Goal: Check status: Check status

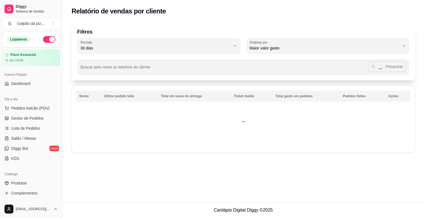
select select "30"
select select "HIGHEST_TOTAL_SPENT_WITH_ORDERS"
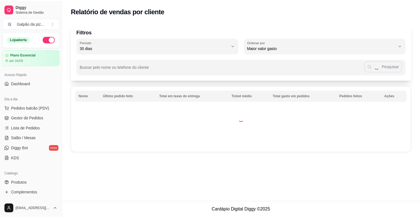
scroll to position [62, 0]
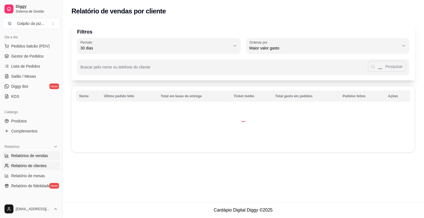
click at [30, 154] on span "Relatórios de vendas" at bounding box center [29, 156] width 37 height 6
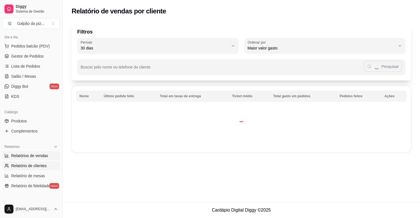
select select "ALL"
select select "0"
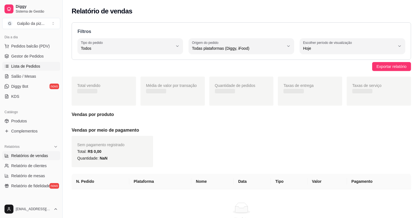
click at [37, 68] on span "Lista de Pedidos" at bounding box center [25, 66] width 29 height 6
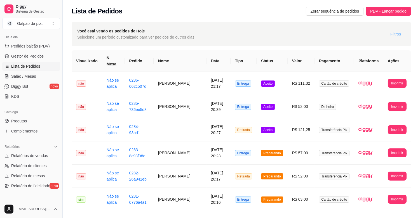
click at [394, 33] on span "Filtros" at bounding box center [395, 34] width 11 height 6
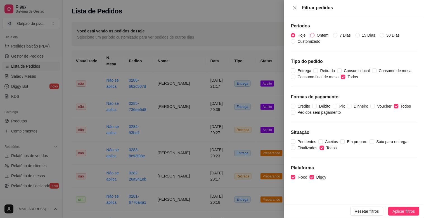
click at [313, 33] on input "Ontem" at bounding box center [312, 35] width 4 height 4
radio input "true"
radio input "false"
click at [396, 209] on span "Aplicar filtros" at bounding box center [404, 211] width 22 height 6
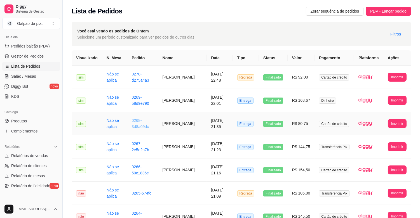
click at [136, 126] on link "0268-3d8a09dc" at bounding box center [140, 123] width 17 height 11
click at [140, 123] on link "0268-3d8a09dc" at bounding box center [140, 123] width 17 height 11
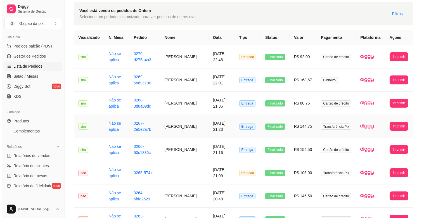
scroll to position [31, 0]
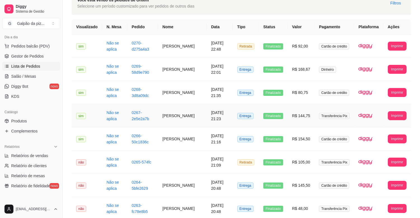
click at [142, 114] on td "0267-2e5e2a7b" at bounding box center [142, 115] width 31 height 23
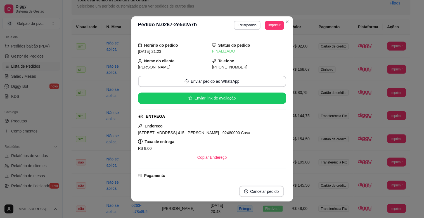
click at [138, 117] on icon at bounding box center [140, 116] width 4 height 3
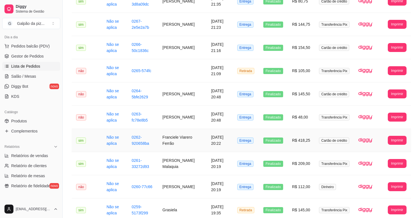
scroll to position [124, 0]
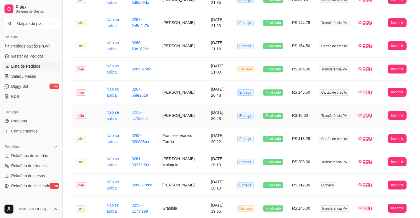
click at [138, 113] on link "0263-fc78e8b5" at bounding box center [140, 115] width 16 height 11
click at [138, 138] on link "0262-920658ba" at bounding box center [140, 138] width 17 height 11
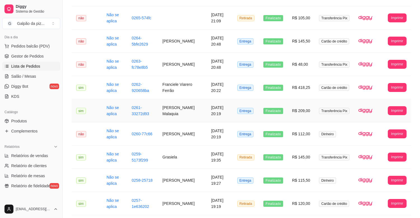
scroll to position [186, 0]
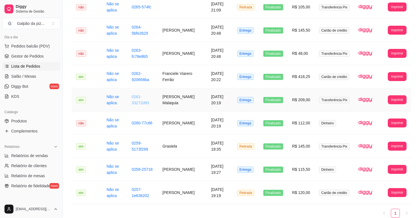
click at [138, 100] on link "0261-33272d93" at bounding box center [140, 99] width 17 height 11
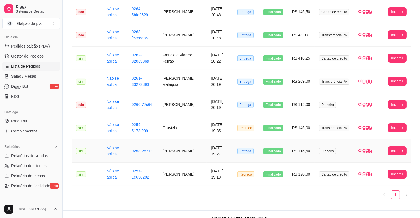
scroll to position [213, 0]
